Goal: Check status: Check status

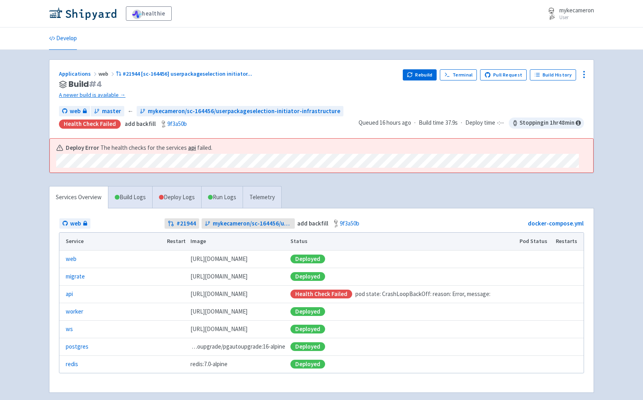
scroll to position [37, 0]
click at [182, 198] on link "Deploy Logs" at bounding box center [176, 197] width 49 height 22
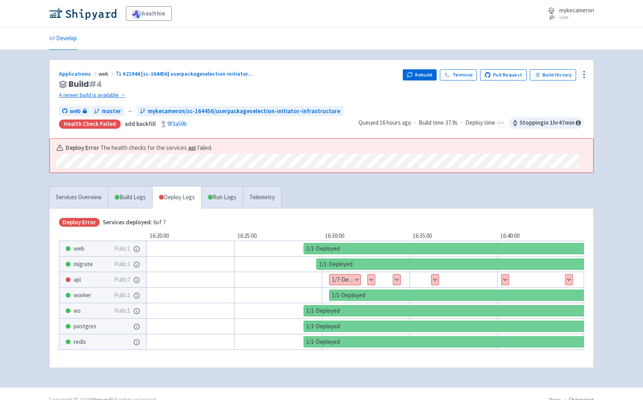
click at [347, 278] on button "Show details" at bounding box center [344, 280] width 31 height 10
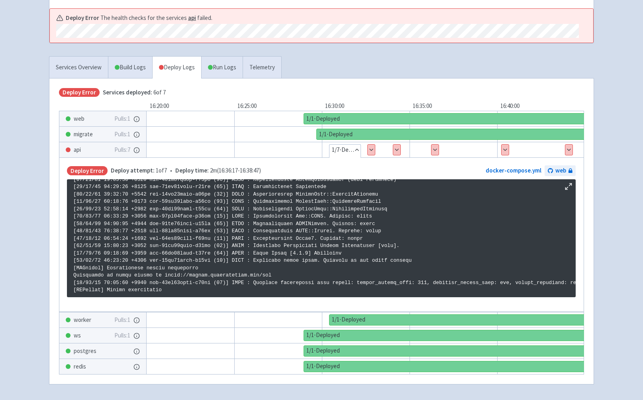
scroll to position [161, 0]
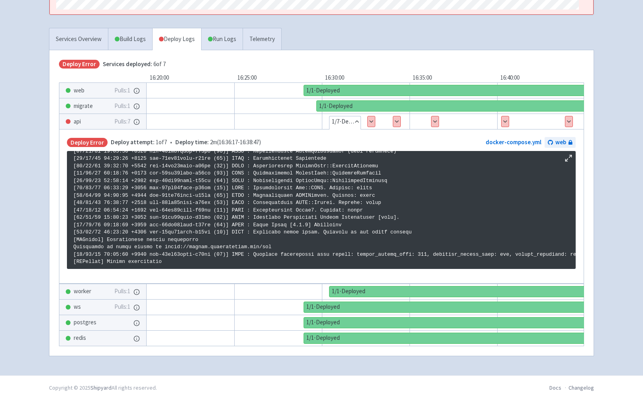
click at [371, 121] on button "Show details" at bounding box center [371, 121] width 7 height 10
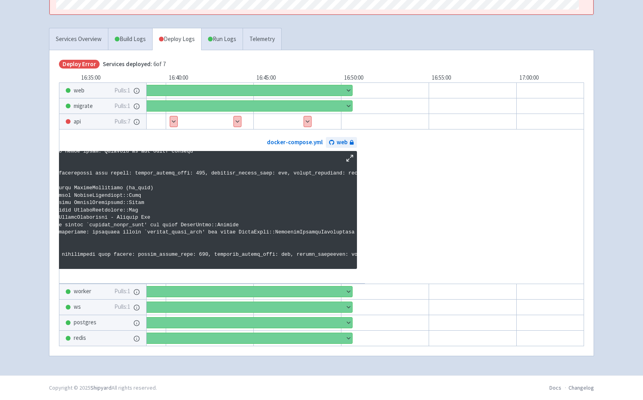
scroll to position [0, 352]
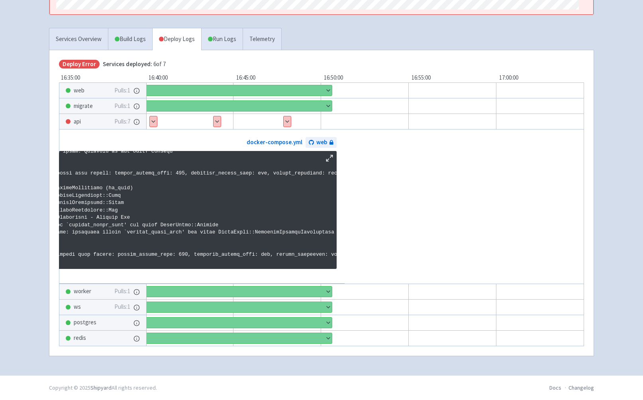
click at [287, 118] on button "Show details" at bounding box center [287, 121] width 7 height 10
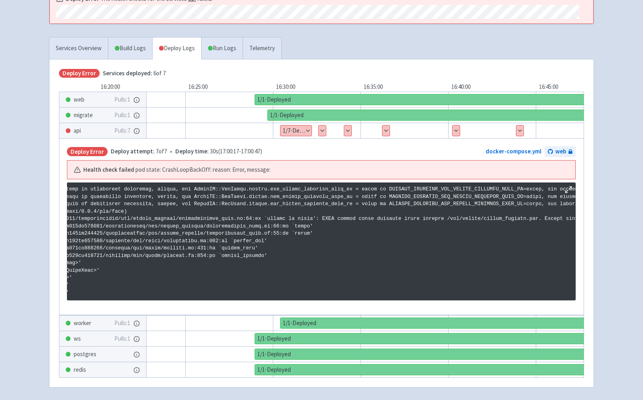
scroll to position [0, 207]
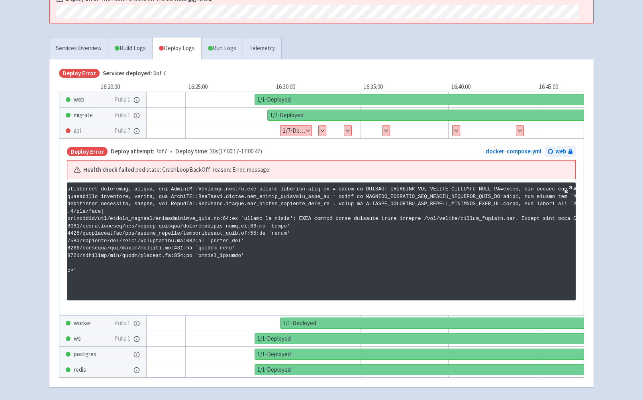
drag, startPoint x: 305, startPoint y: 218, endPoint x: 486, endPoint y: 219, distance: 181.3
drag, startPoint x: 514, startPoint y: 218, endPoint x: 434, endPoint y: 218, distance: 80.1
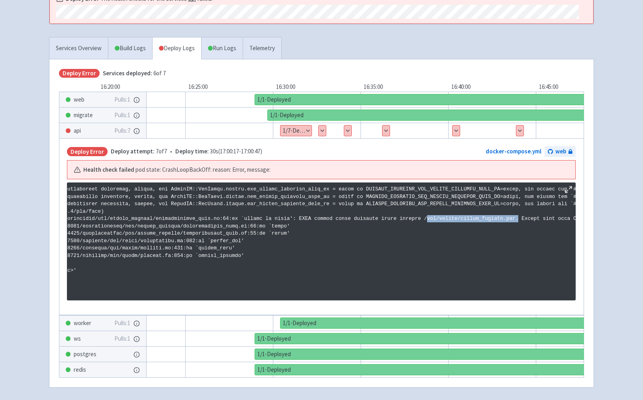
copy p "app/config/custom_secrets.yml."
drag, startPoint x: 514, startPoint y: 220, endPoint x: 427, endPoint y: 220, distance: 86.9
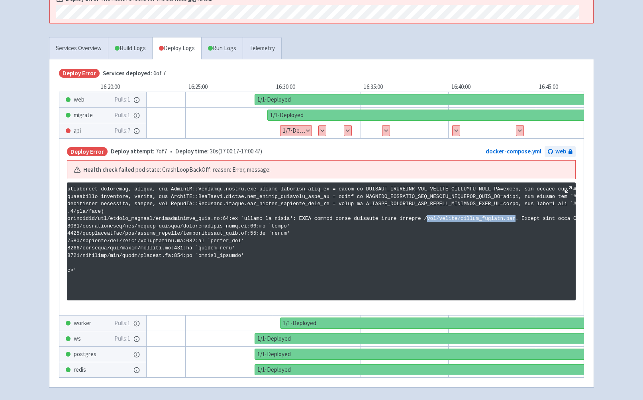
copy p "app/config/custom_secrets.yml"
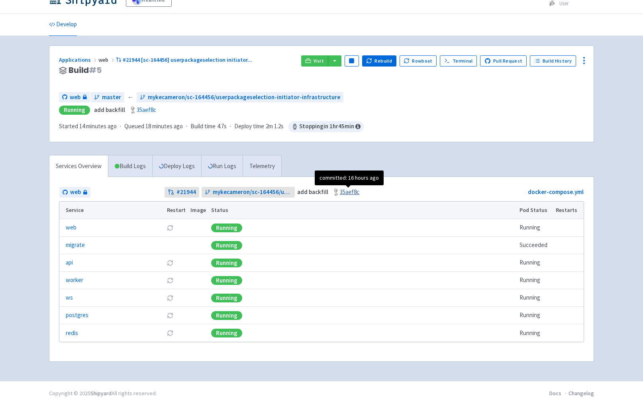
scroll to position [20, 0]
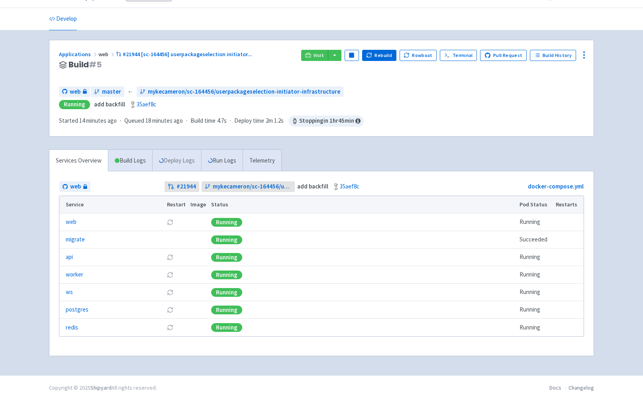
click at [170, 158] on link "Deploy Logs" at bounding box center [176, 161] width 49 height 22
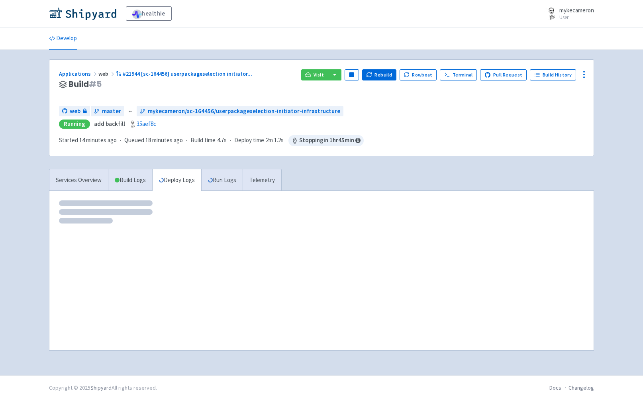
scroll to position [0, 0]
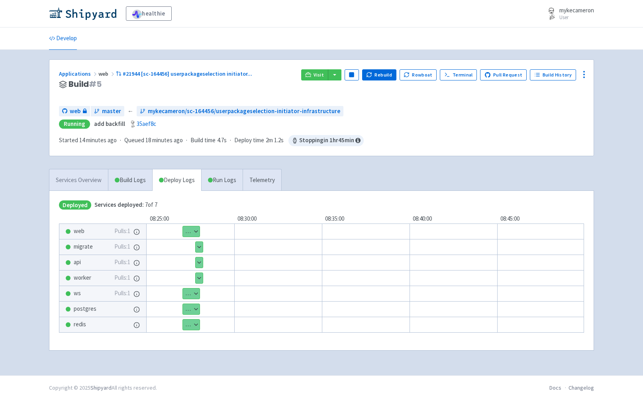
click at [94, 178] on link "Services Overview" at bounding box center [78, 180] width 59 height 22
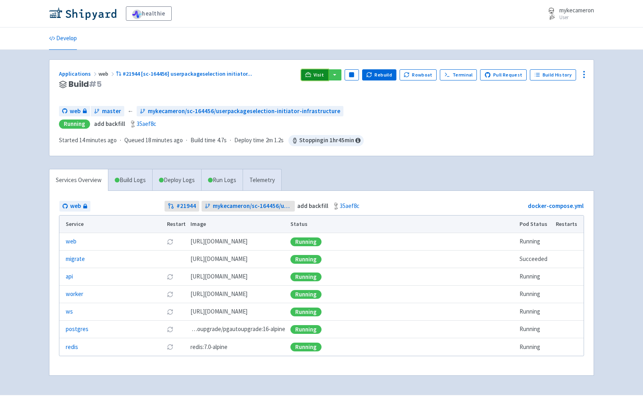
click at [325, 78] on link "Visit" at bounding box center [314, 74] width 27 height 11
